Goal: Task Accomplishment & Management: Manage account settings

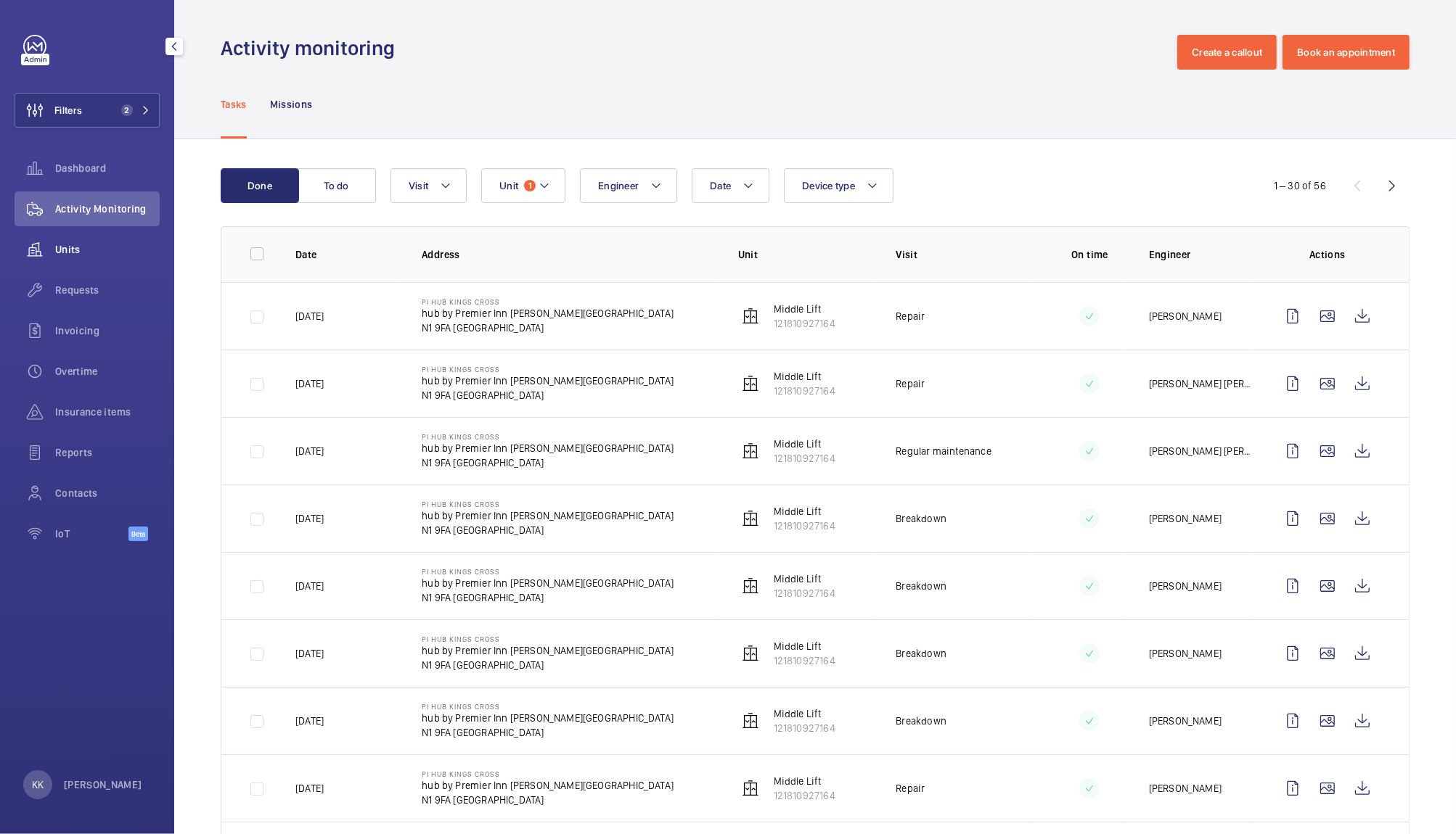
click at [80, 243] on span "Units" at bounding box center [107, 250] width 105 height 15
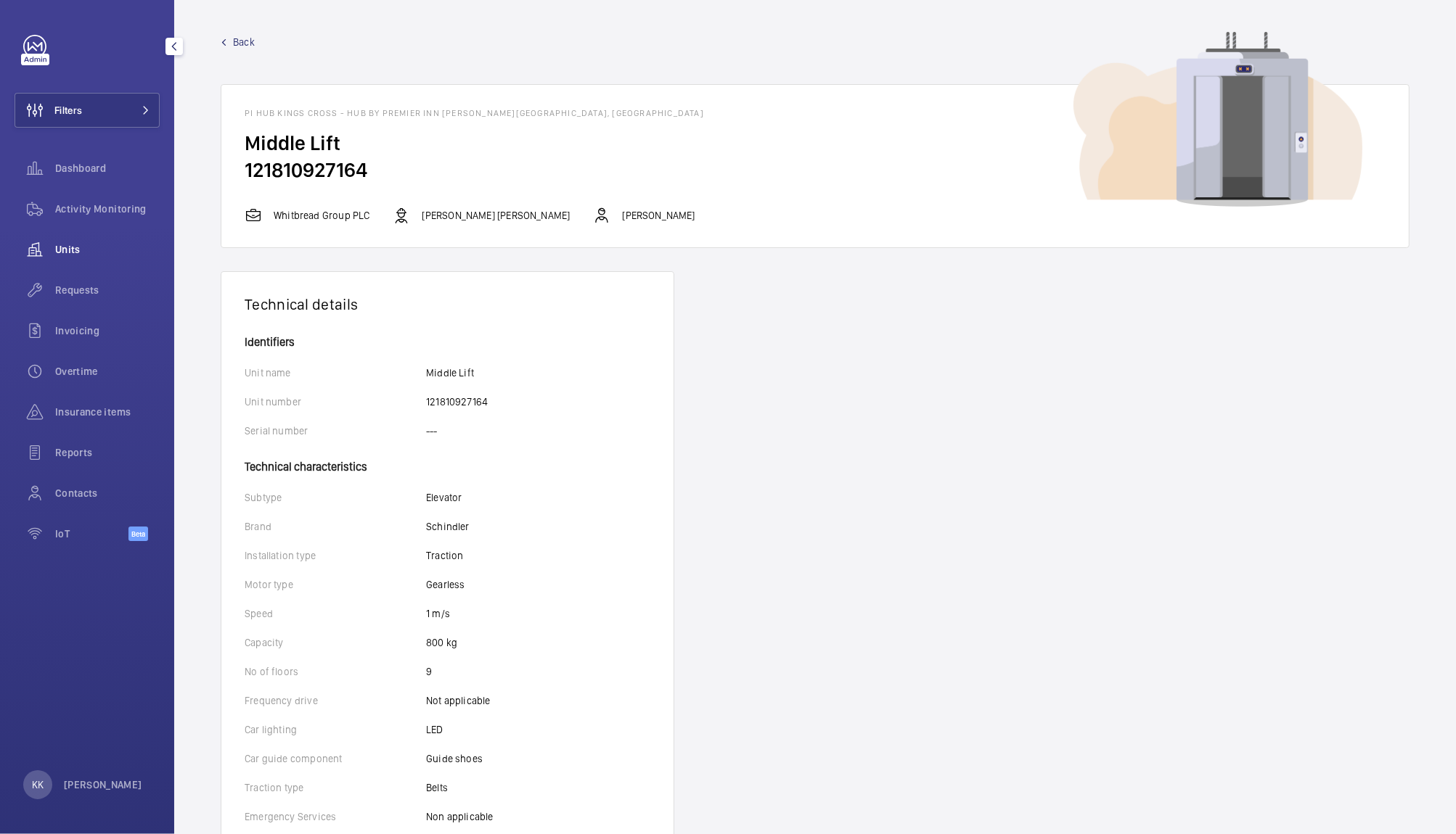
click at [81, 257] on div "Units" at bounding box center [88, 249] width 146 height 35
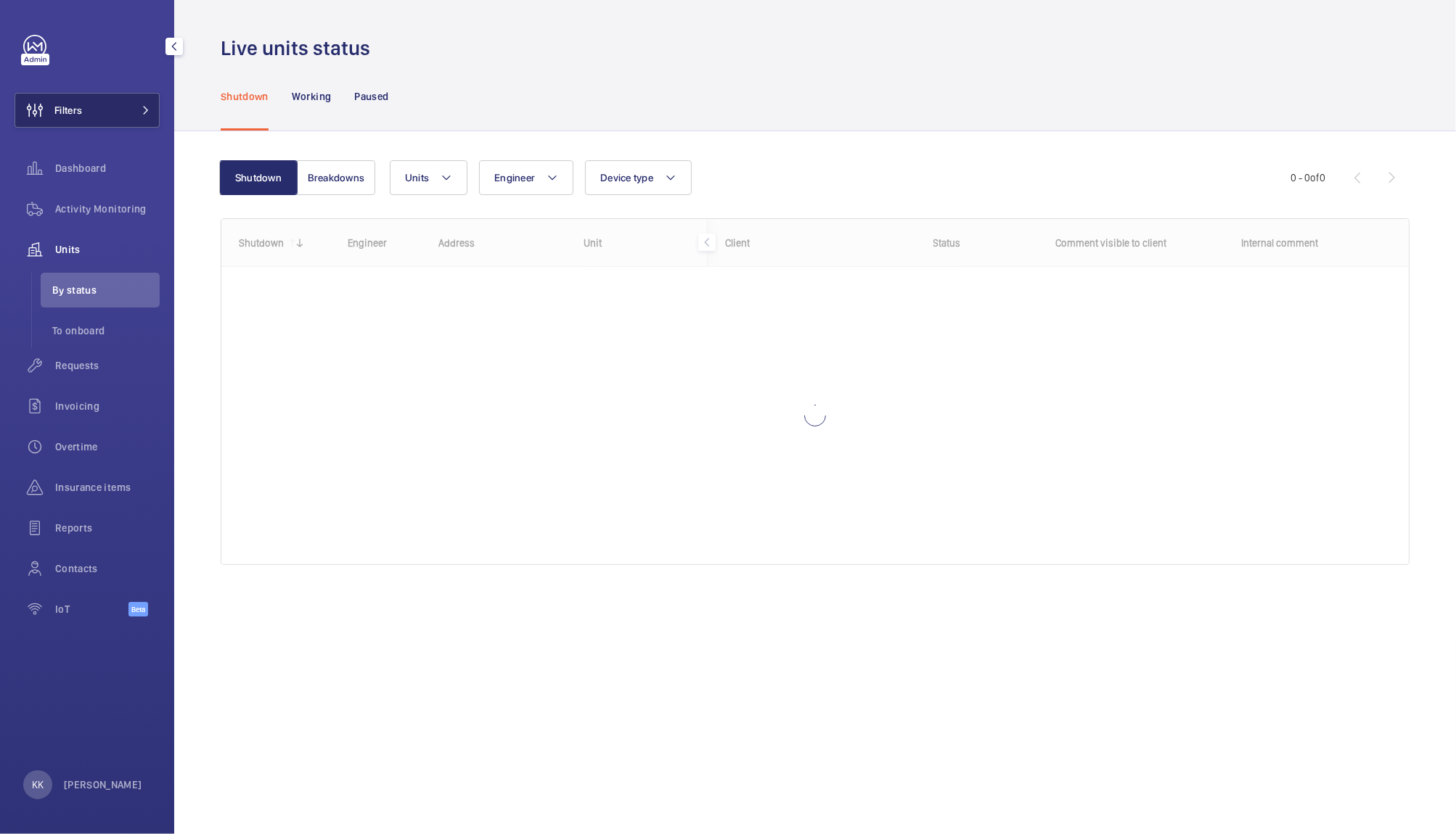
click at [115, 106] on button "Filters" at bounding box center [88, 110] width 146 height 35
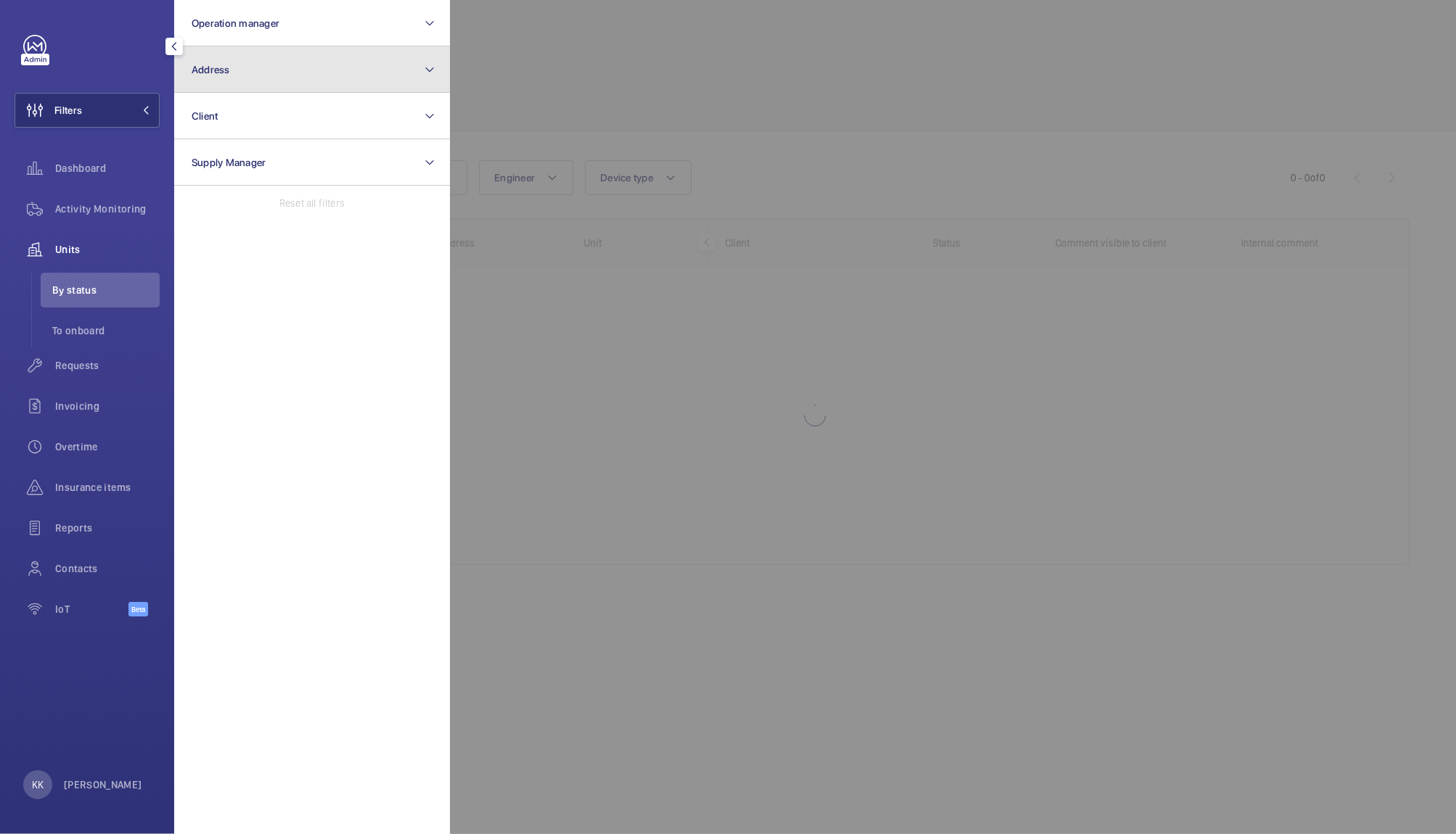
click at [238, 59] on button "Address" at bounding box center [313, 70] width 276 height 47
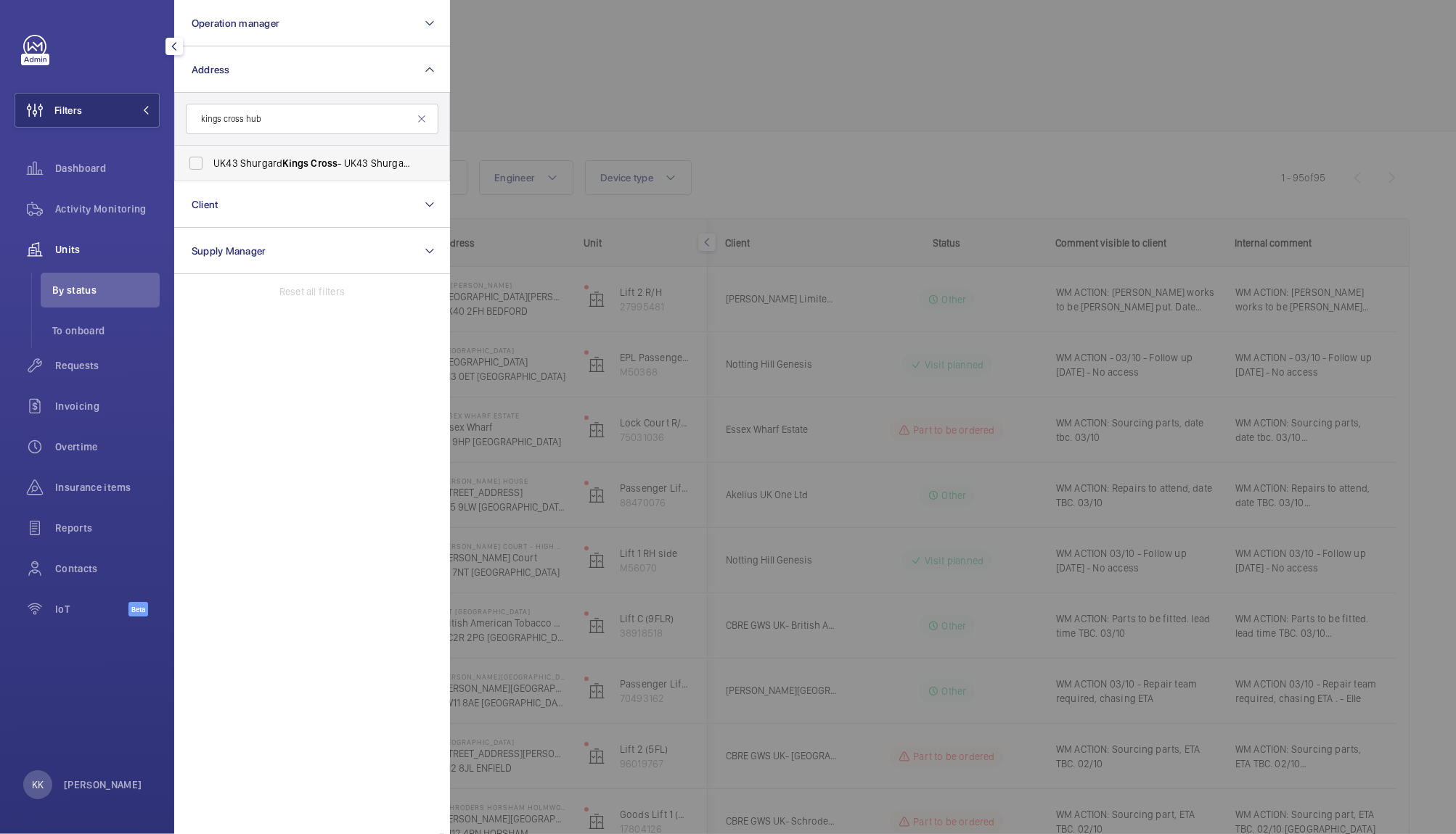
type input "kings cross hub"
click at [325, 174] on label "UK43 Shurgard Kings Cross - UK43 [STREET_ADDRESS][PERSON_NAME]" at bounding box center [301, 162] width 253 height 35
click at [211, 174] on input "UK43 Shurgard Kings Cross - UK43 [STREET_ADDRESS][PERSON_NAME]" at bounding box center [195, 162] width 29 height 29
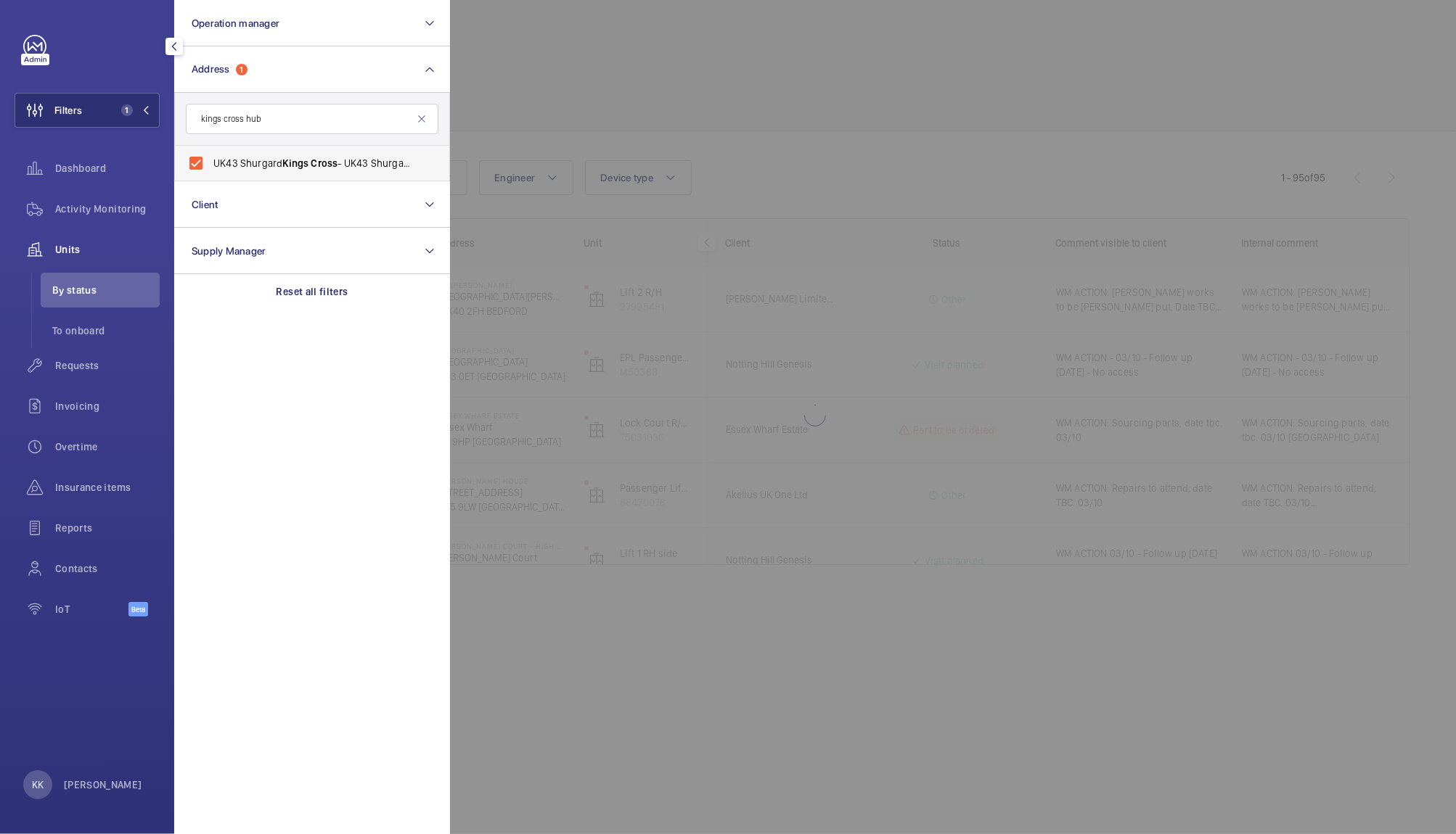
click at [323, 160] on span "Cross" at bounding box center [324, 163] width 27 height 11
click at [211, 160] on input "UK43 Shurgard Kings Cross - UK43 [STREET_ADDRESS][PERSON_NAME]" at bounding box center [195, 162] width 29 height 29
checkbox input "false"
click at [302, 126] on input "kings cross hub" at bounding box center [312, 118] width 253 height 31
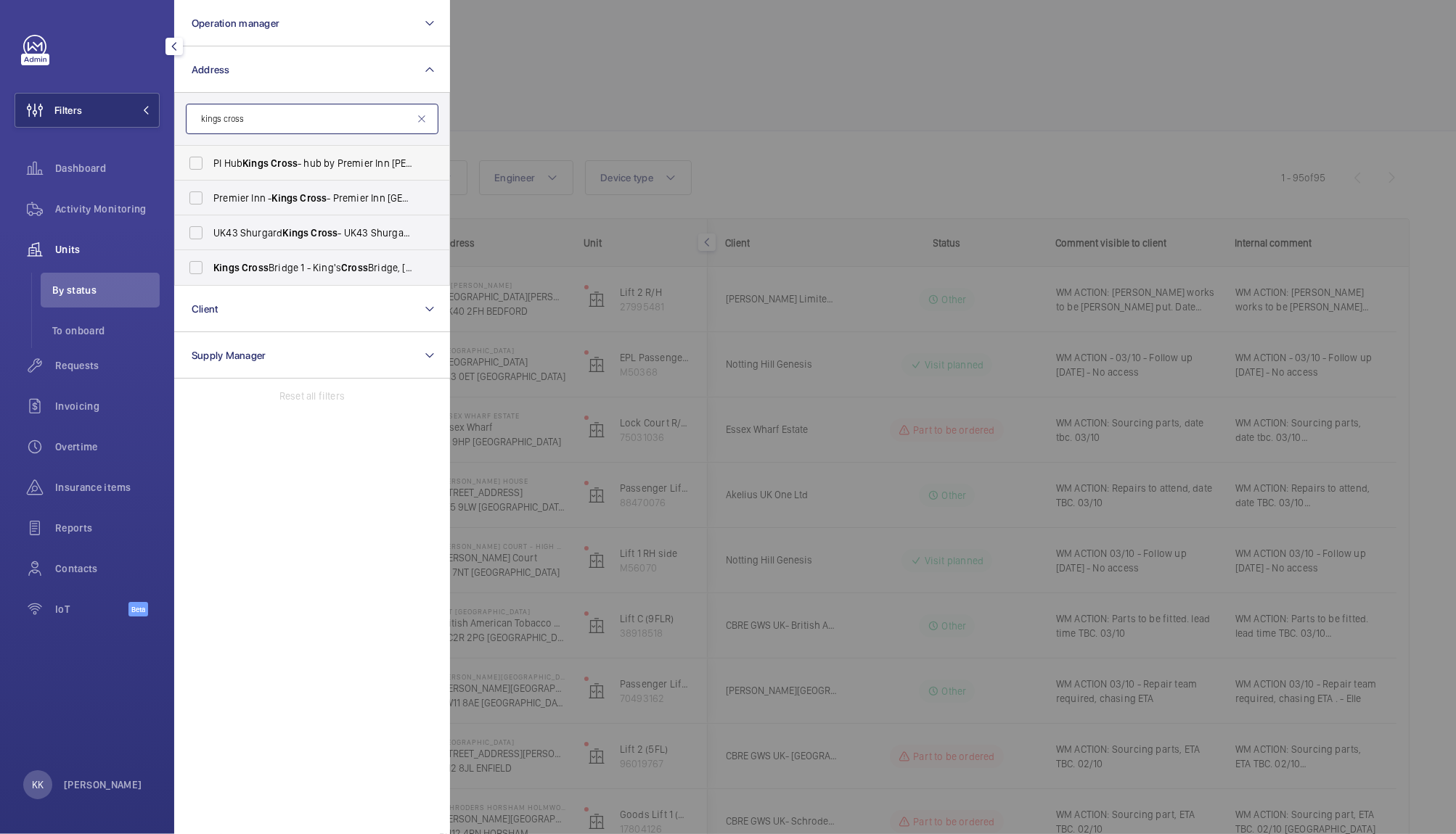
type input "kings cross"
click at [296, 172] on label "PI Hub Kings Cross - hub by Premier Inn [PERSON_NAME][GEOGRAPHIC_DATA], [GEOGRA…" at bounding box center [301, 162] width 253 height 35
click at [211, 172] on input "PI Hub Kings Cross - hub by Premier Inn [PERSON_NAME][GEOGRAPHIC_DATA], [GEOGRA…" at bounding box center [195, 162] width 29 height 29
checkbox input "true"
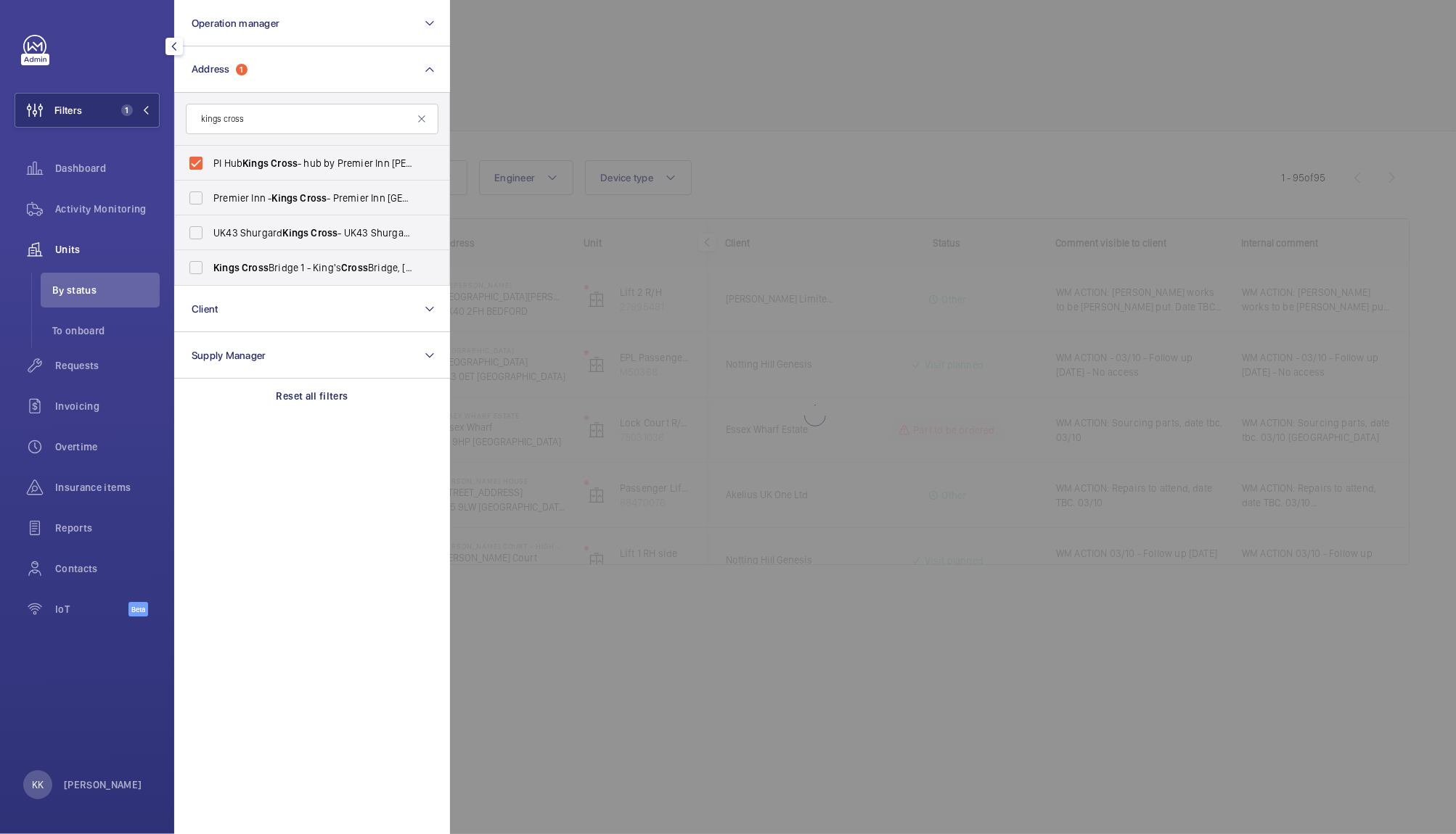
click at [534, 118] on div at bounding box center [1178, 417] width 1456 height 834
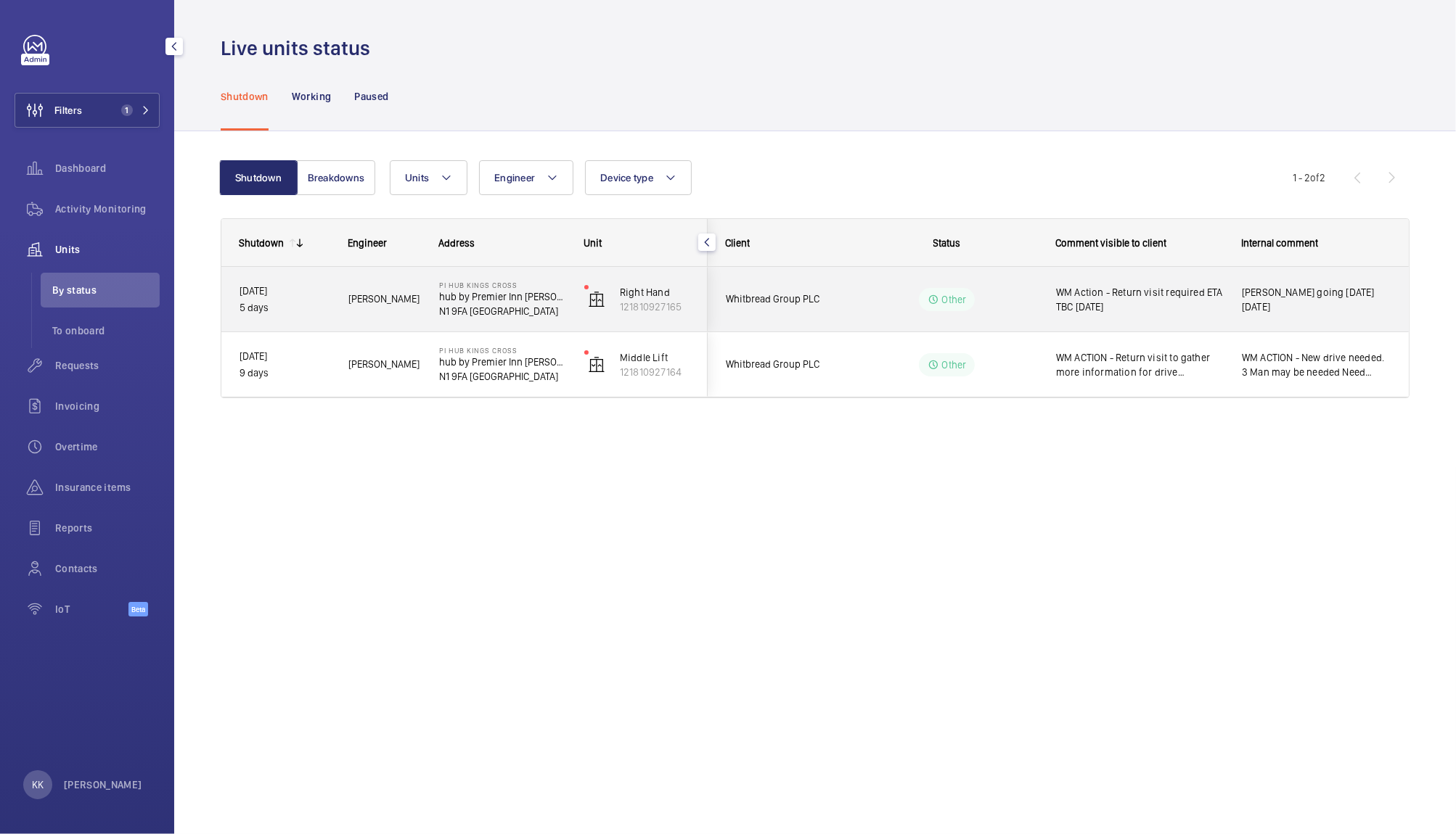
click at [1114, 310] on span "WM Action - Return visit required ETA TBC [DATE]" at bounding box center [1139, 299] width 167 height 29
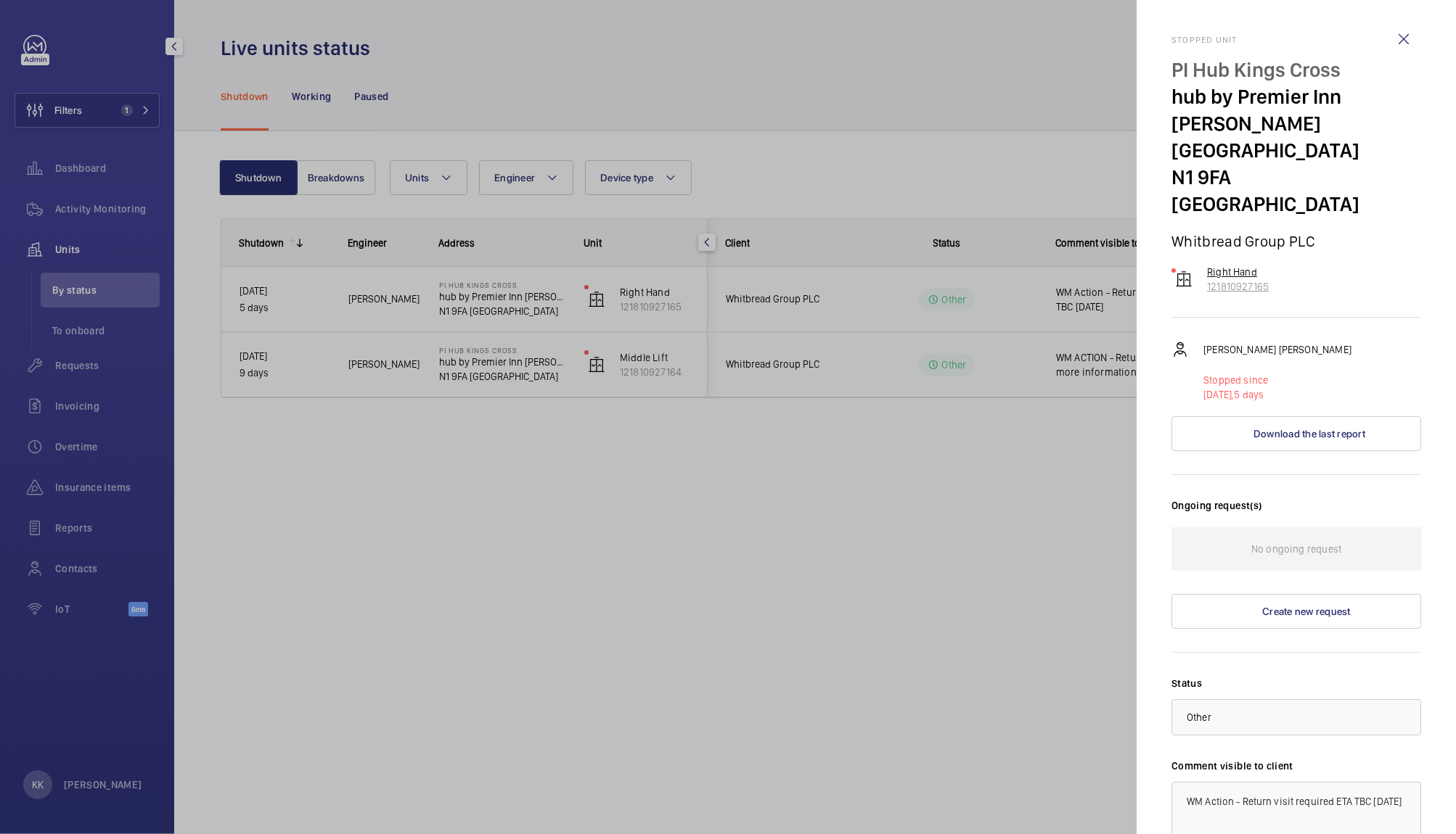
click at [1239, 279] on p "121810927165" at bounding box center [1238, 286] width 62 height 15
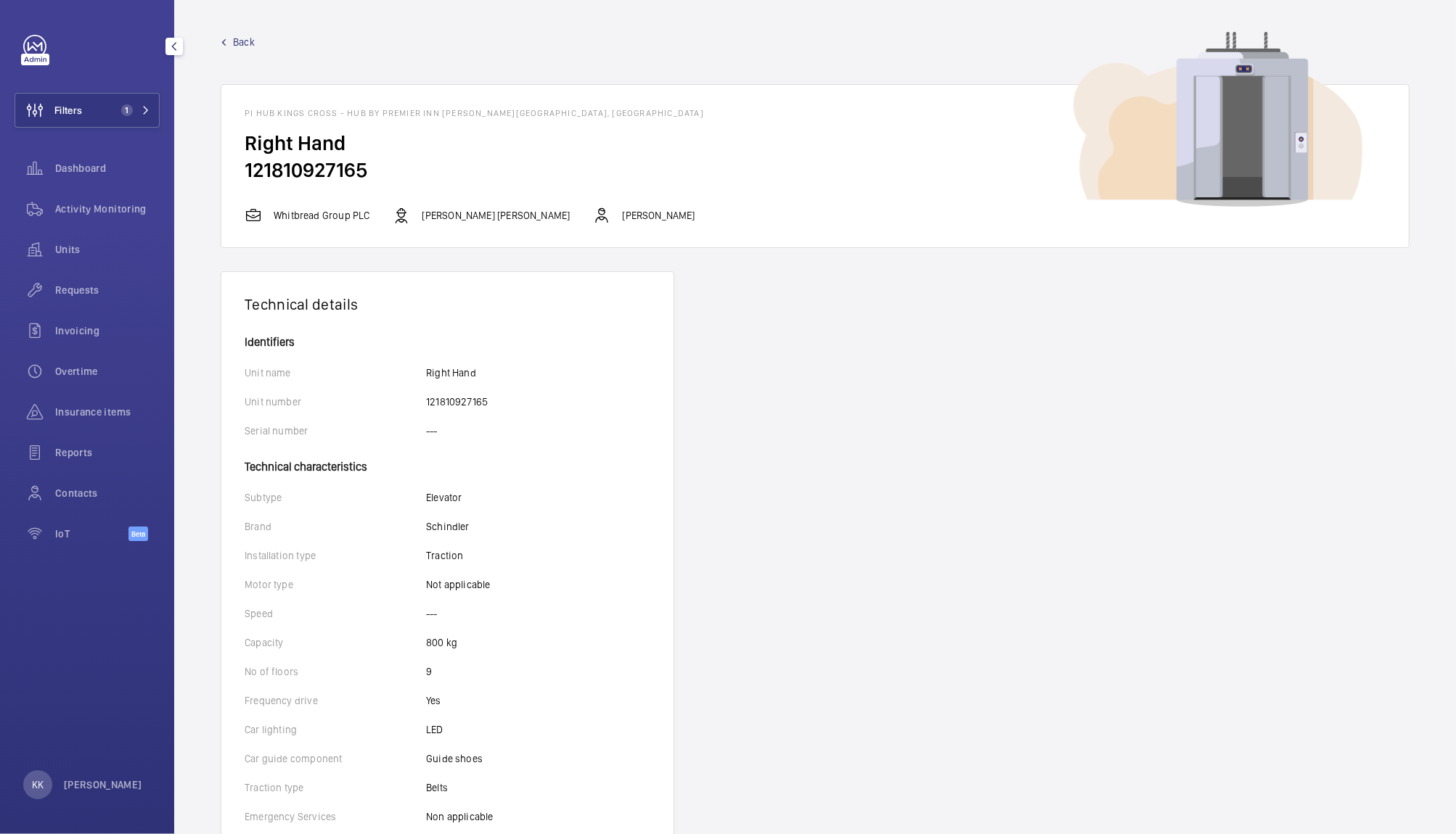
click at [300, 178] on h2 "121810927165" at bounding box center [815, 170] width 1141 height 27
copy h2 "121810927165"
click at [97, 211] on span "Activity Monitoring" at bounding box center [107, 209] width 105 height 15
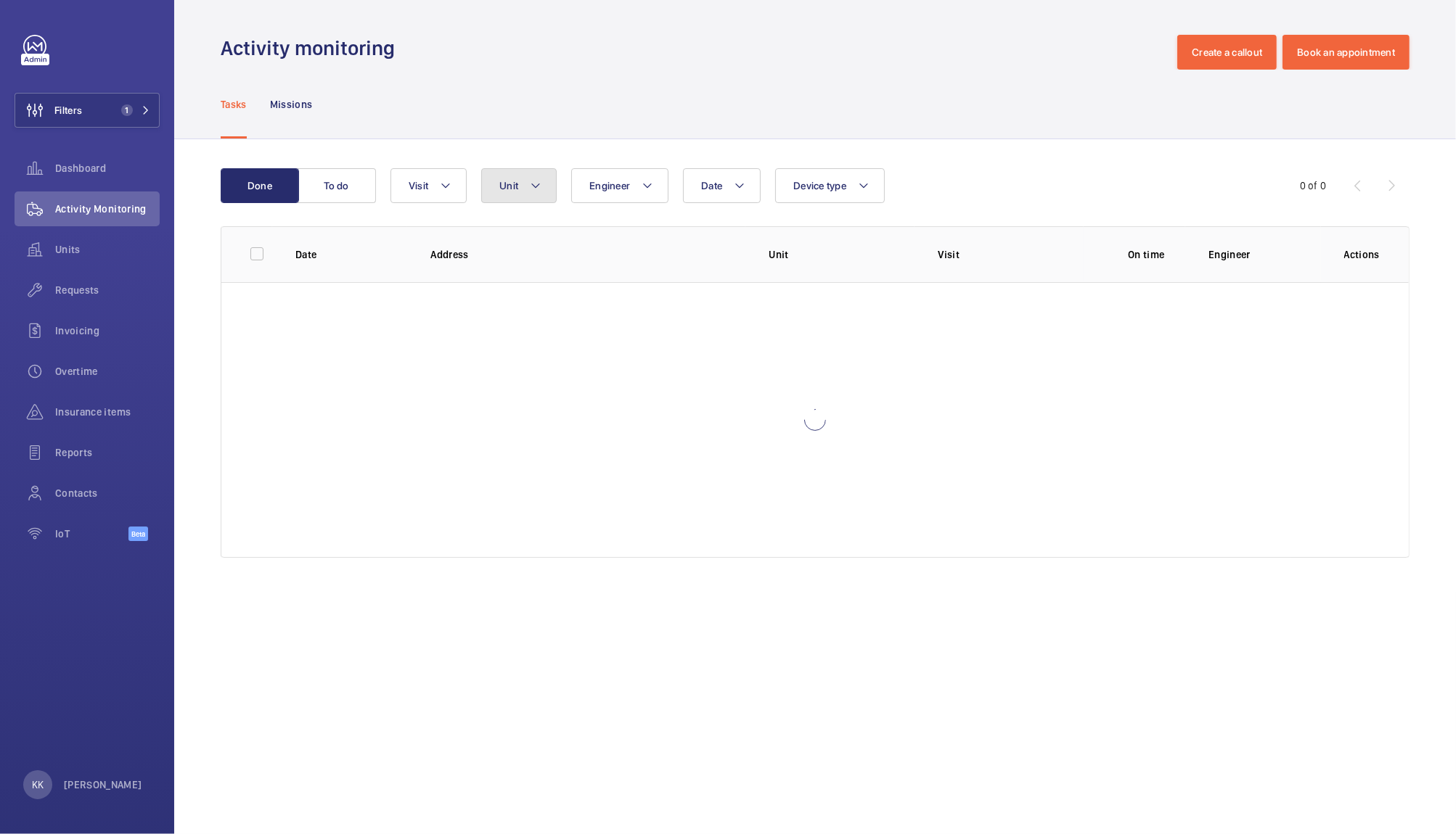
click at [522, 183] on button "Unit" at bounding box center [519, 185] width 76 height 35
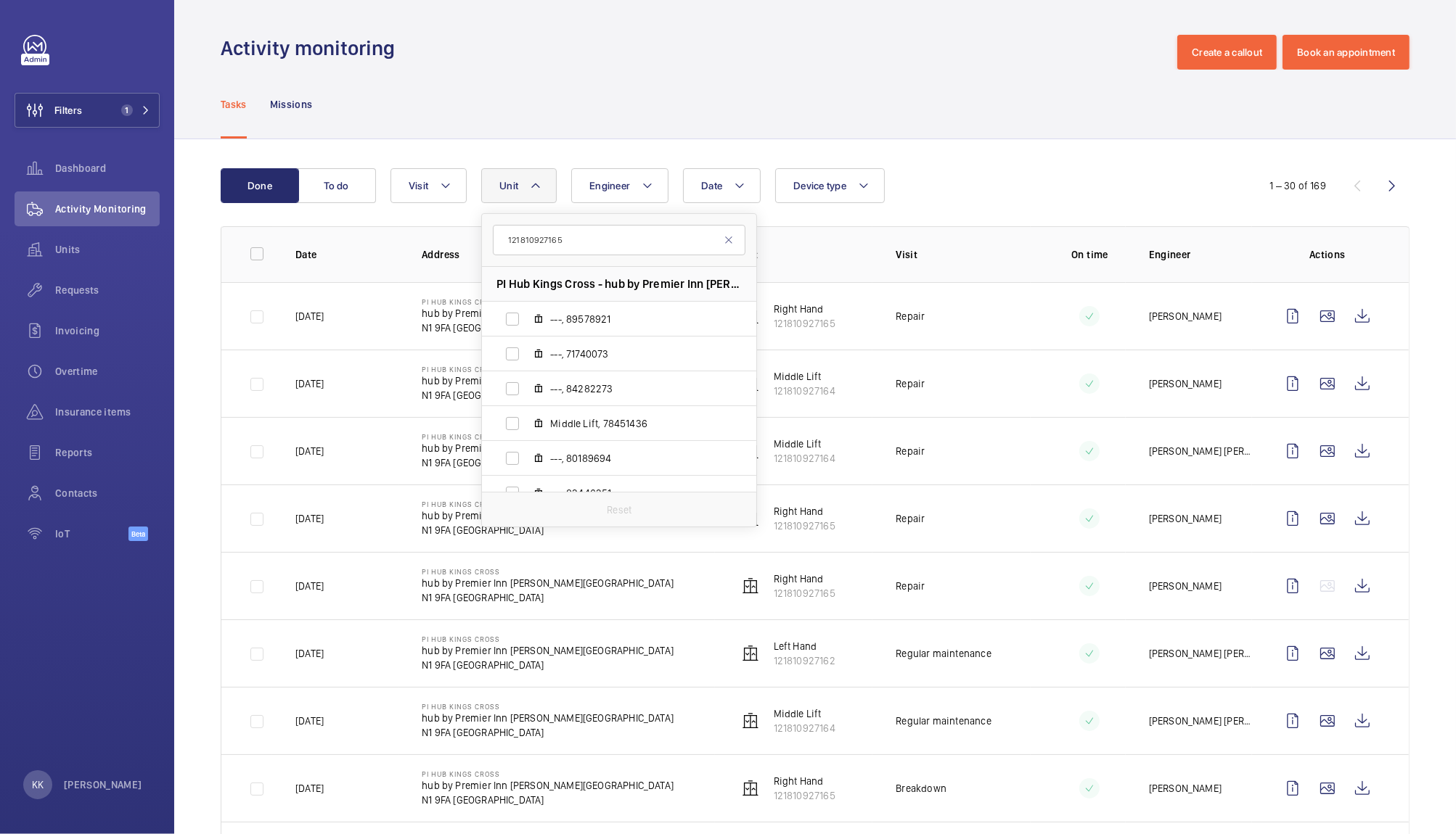
click at [643, 237] on input "121810927165" at bounding box center [619, 240] width 253 height 31
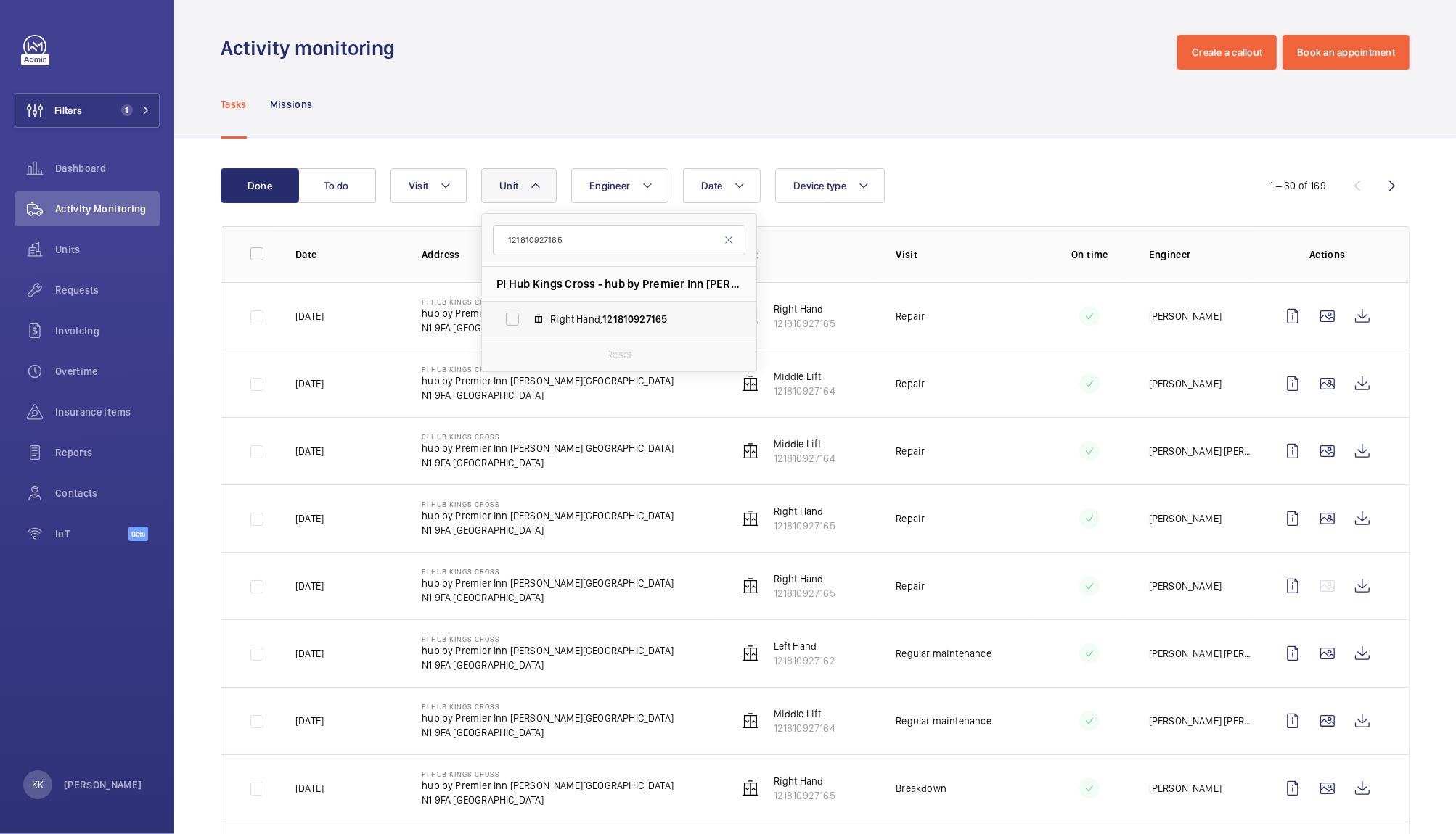
type input "121810927165"
click at [629, 321] on span "121810927165" at bounding box center [634, 319] width 64 height 11
click at [527, 321] on input "Right Hand, 121810927165" at bounding box center [511, 319] width 29 height 29
checkbox input "true"
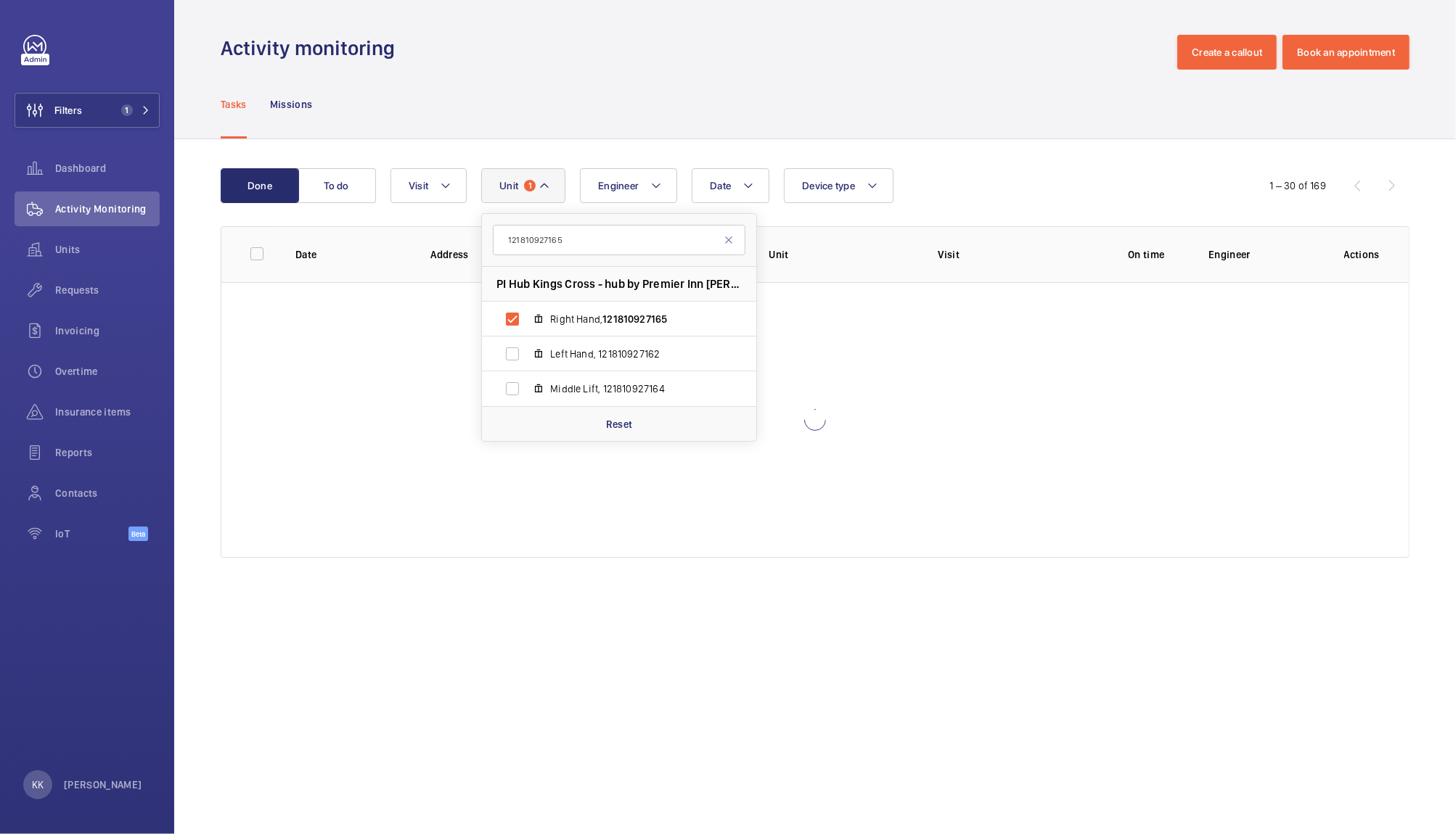
click at [744, 136] on div "Tasks Missions" at bounding box center [815, 104] width 1189 height 69
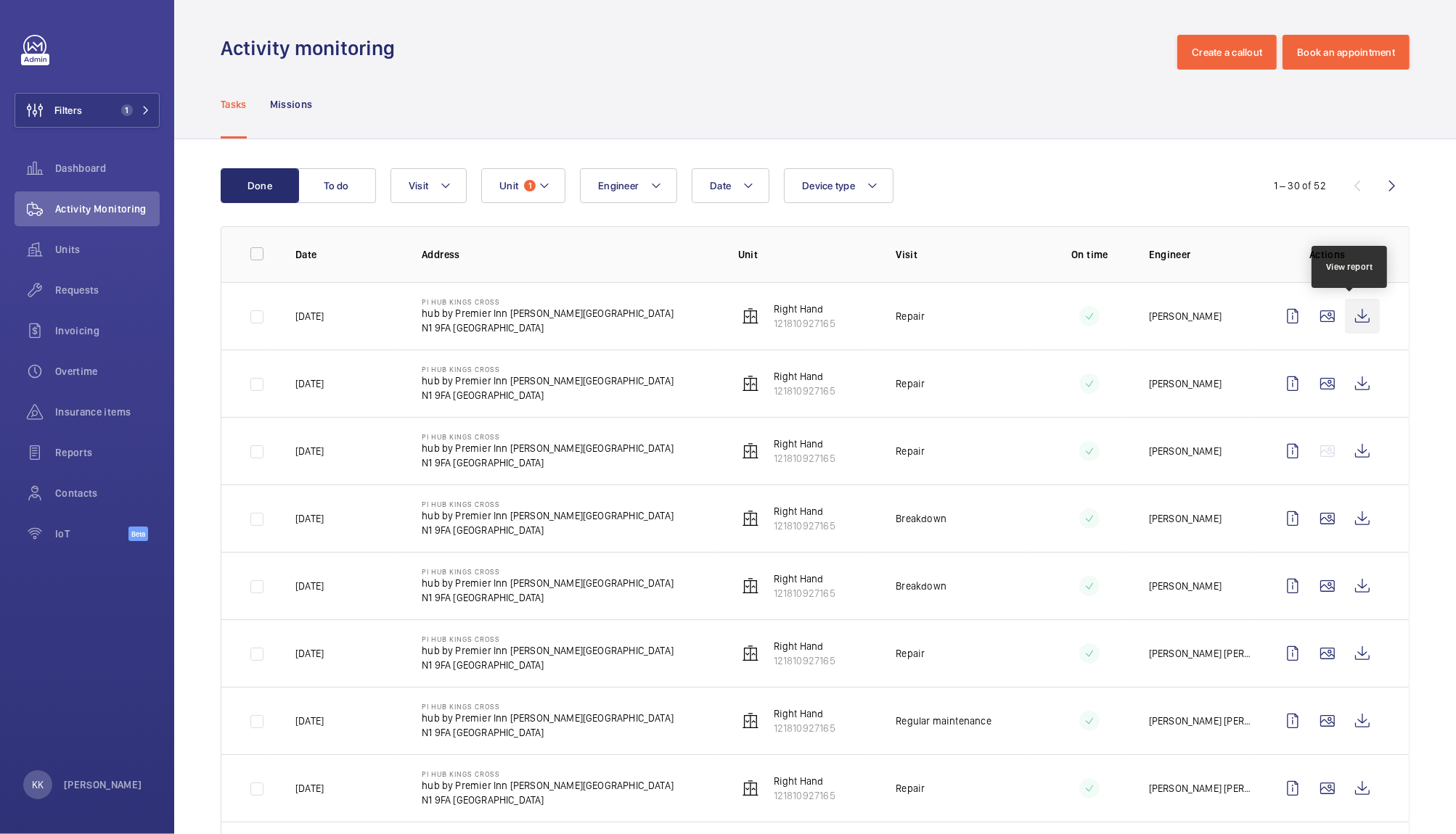
click at [1359, 318] on wm-front-icon-button at bounding box center [1362, 315] width 35 height 35
click at [1347, 378] on wm-front-icon-button at bounding box center [1362, 383] width 35 height 35
click at [1350, 460] on wm-front-icon-button at bounding box center [1362, 451] width 35 height 35
click at [81, 296] on span "Requests" at bounding box center [107, 290] width 105 height 15
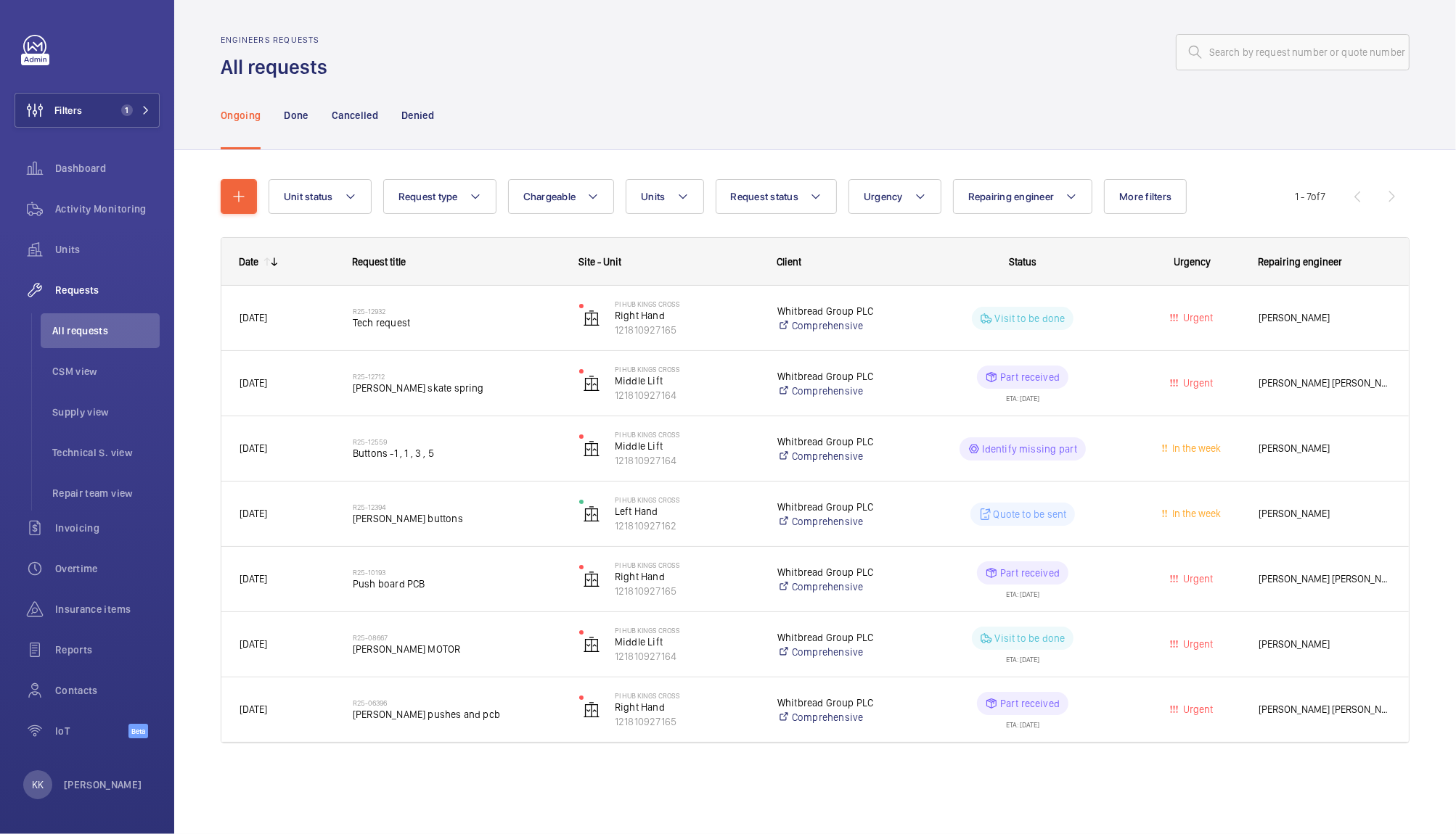
click at [860, 91] on div "Ongoing Done Cancelled Denied" at bounding box center [815, 115] width 1189 height 69
